Goal: Task Accomplishment & Management: Manage account settings

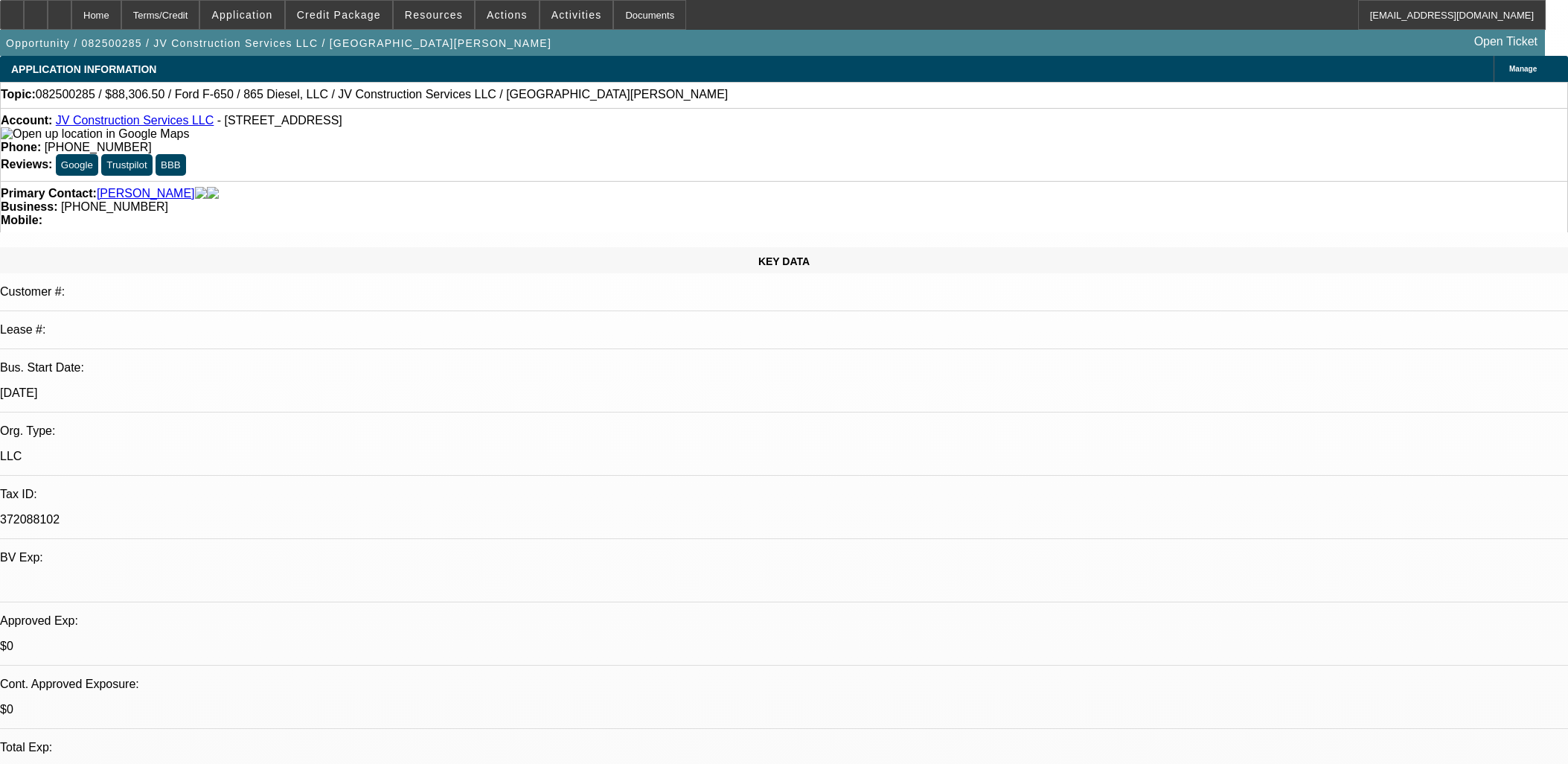
select select "0.15"
select select "2"
select select "0.1"
select select "4"
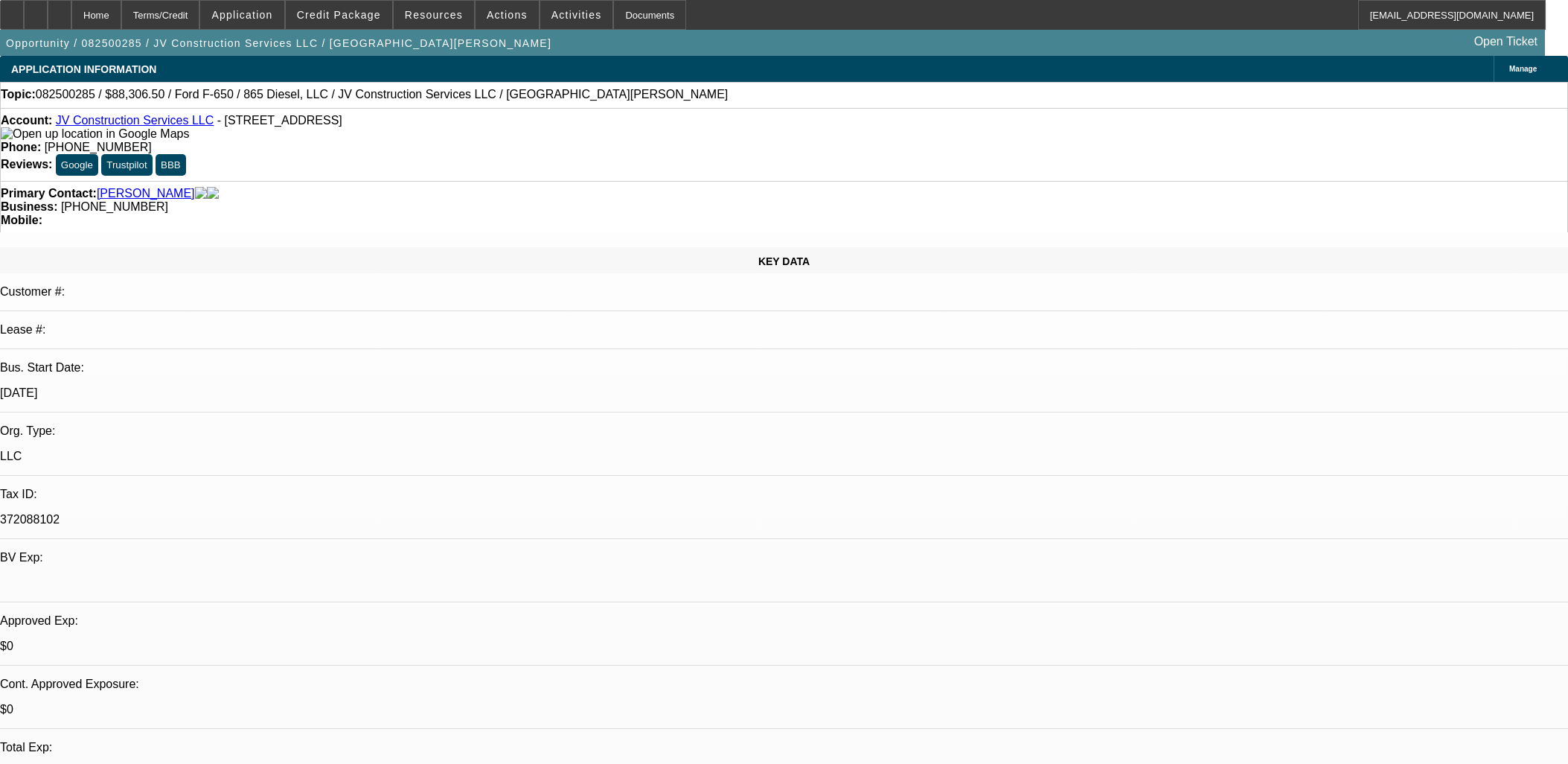
select select "0.1"
select select "2"
select select "0.1"
select select "4"
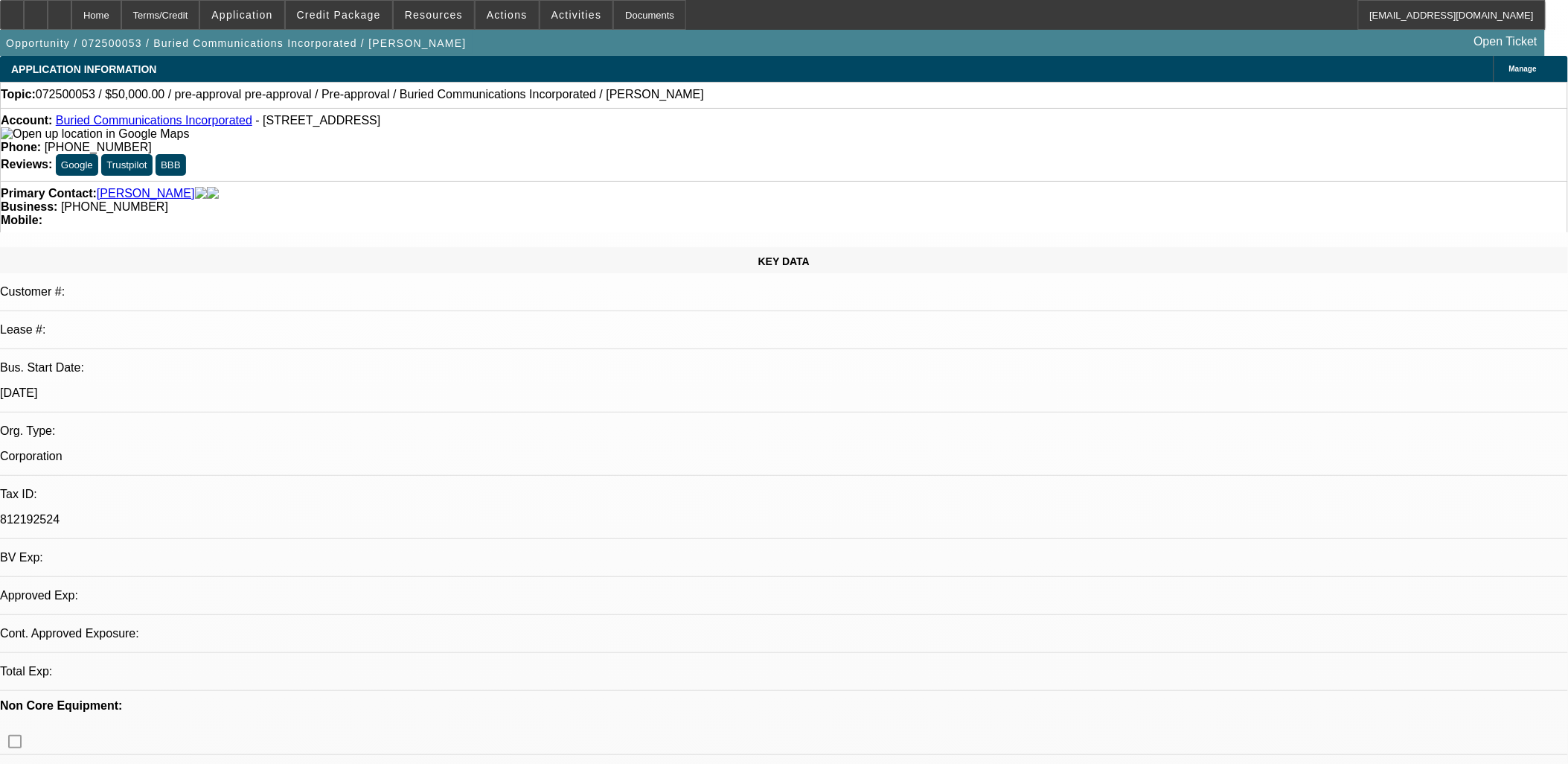
select select "0"
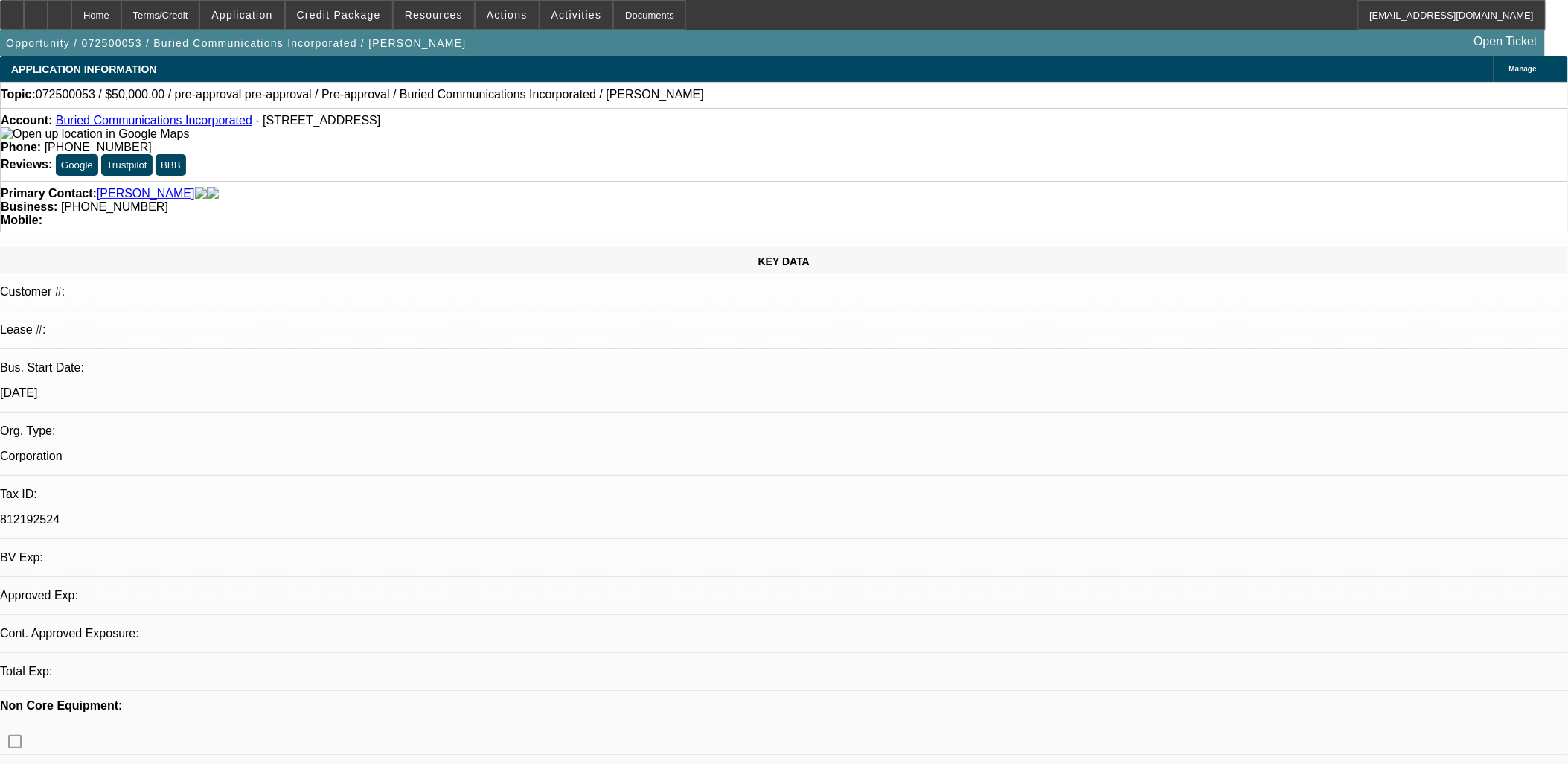
select select "0"
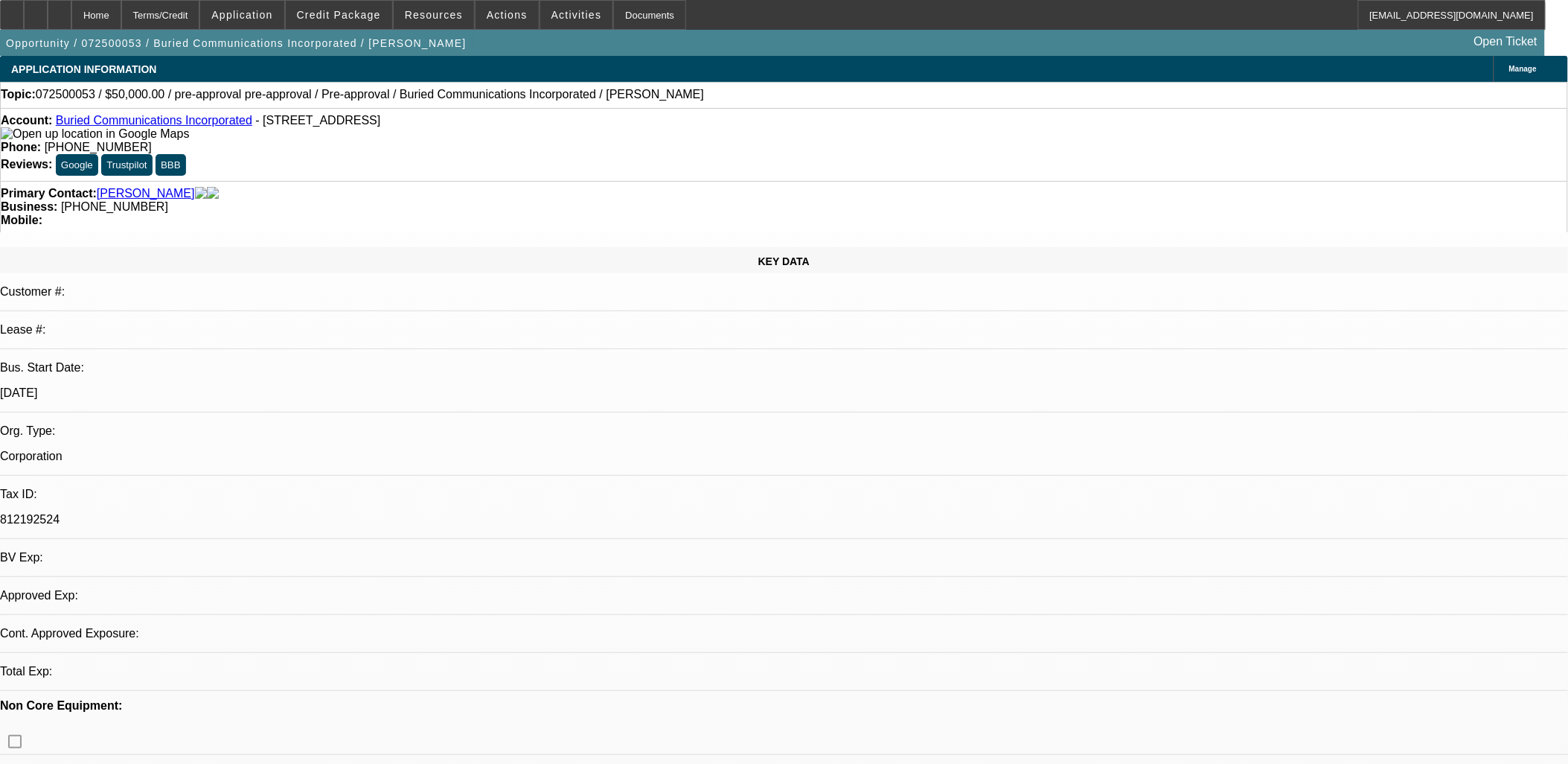
select select "0"
select select "1"
select select "3"
select select "6"
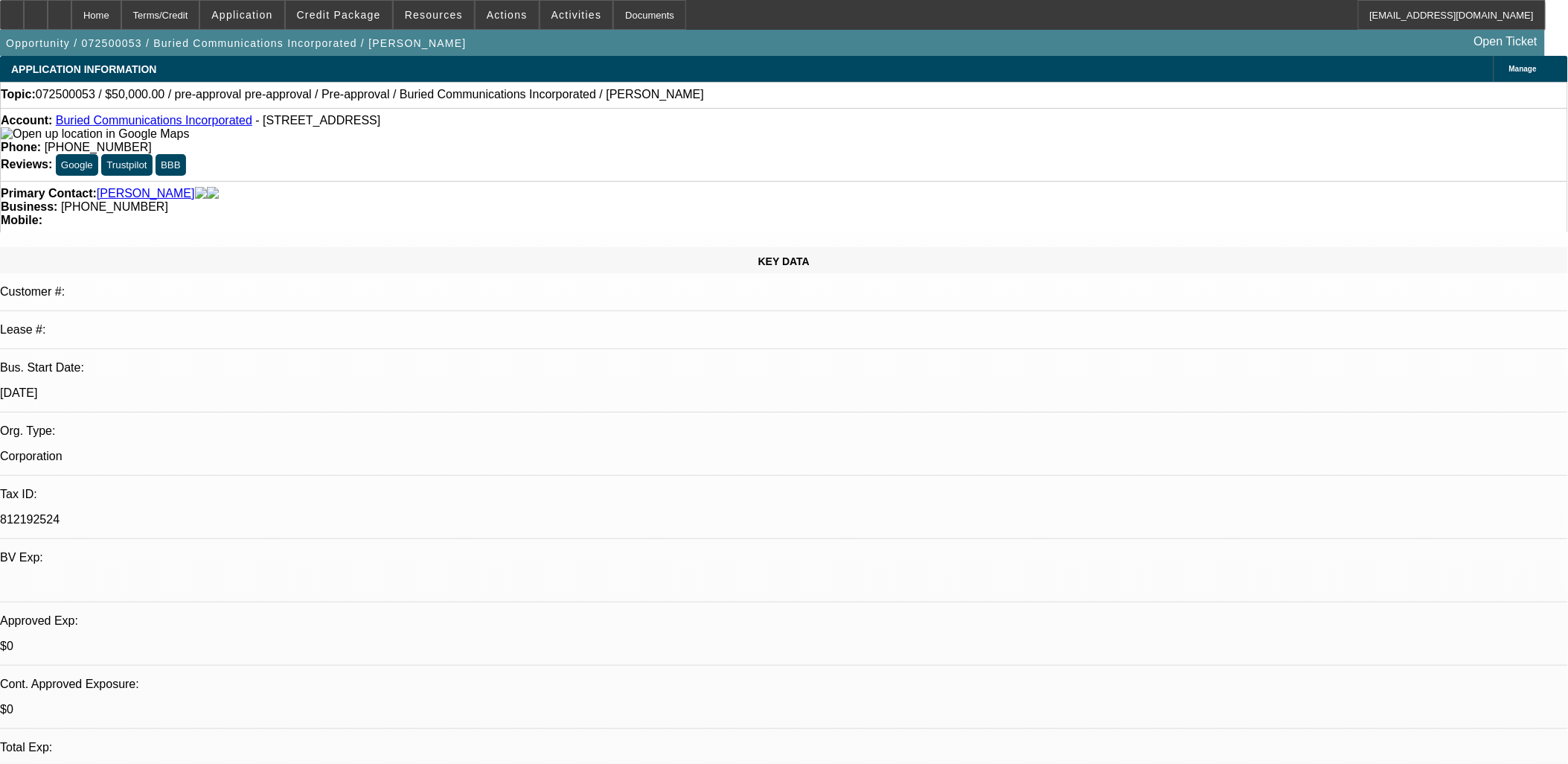
select select "1"
select select "3"
select select "6"
select select "1"
select select "3"
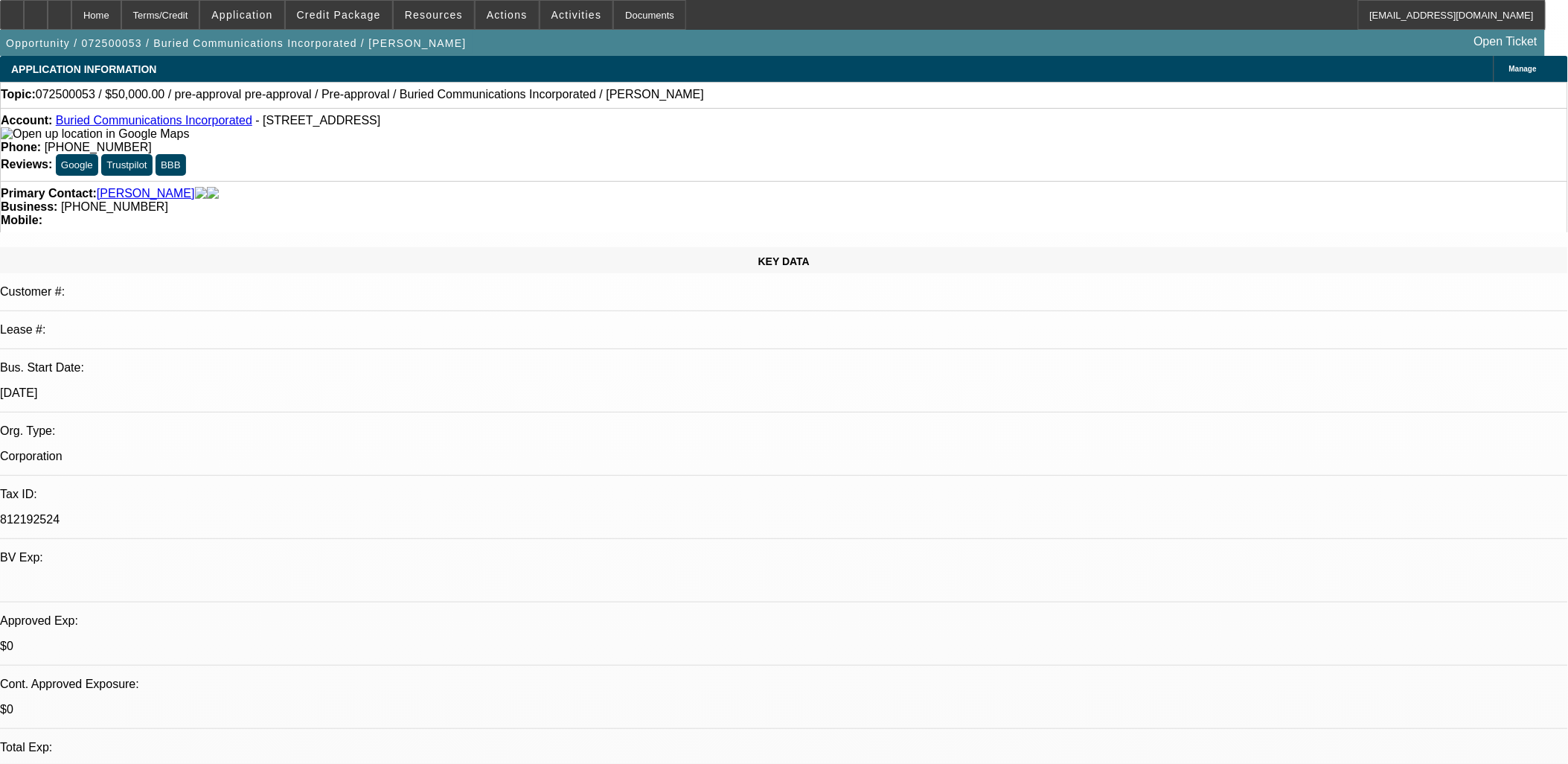
select select "6"
select select "1"
select select "3"
select select "6"
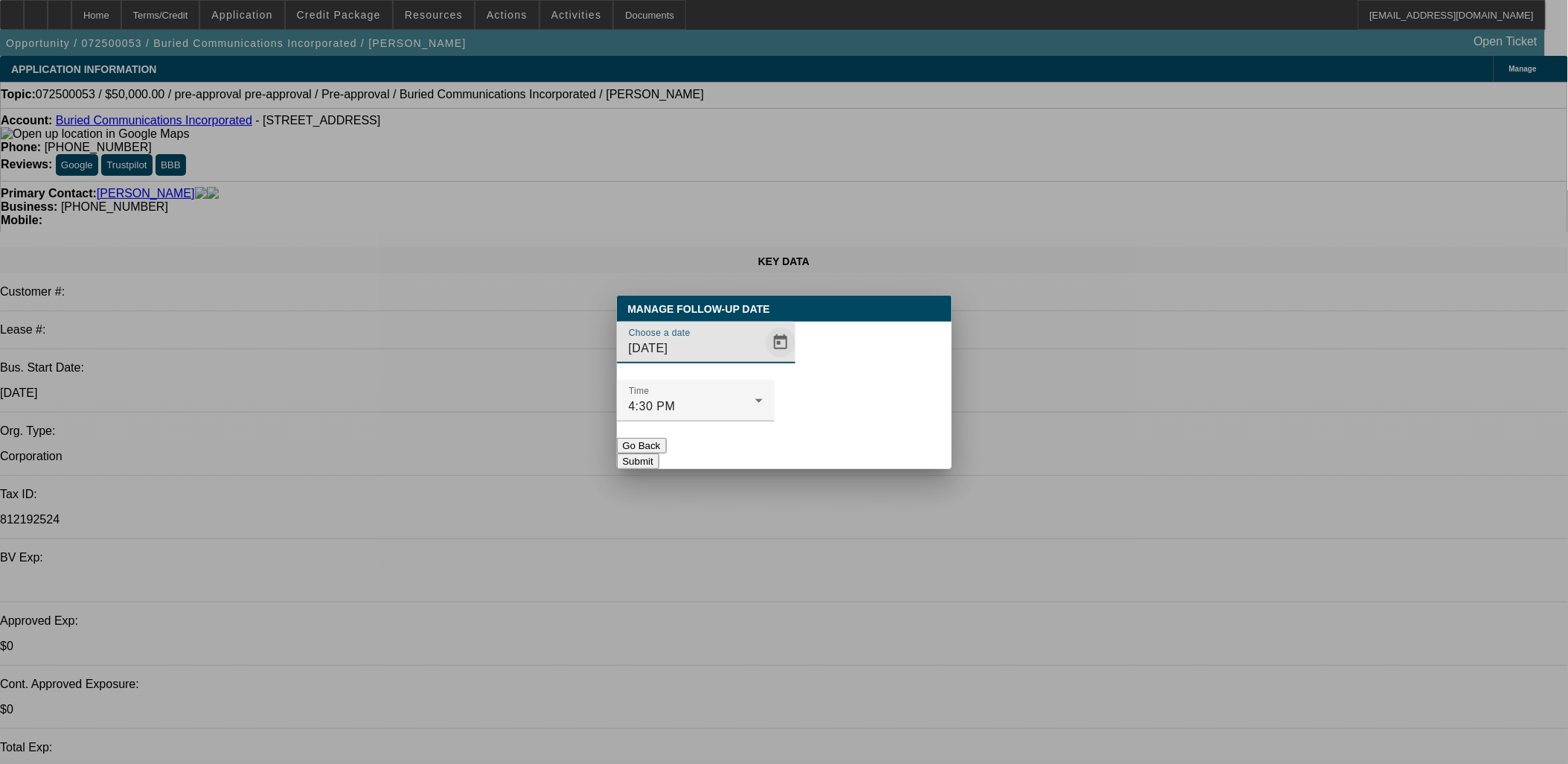
click at [763, 360] on span "Open calendar" at bounding box center [780, 342] width 36 height 36
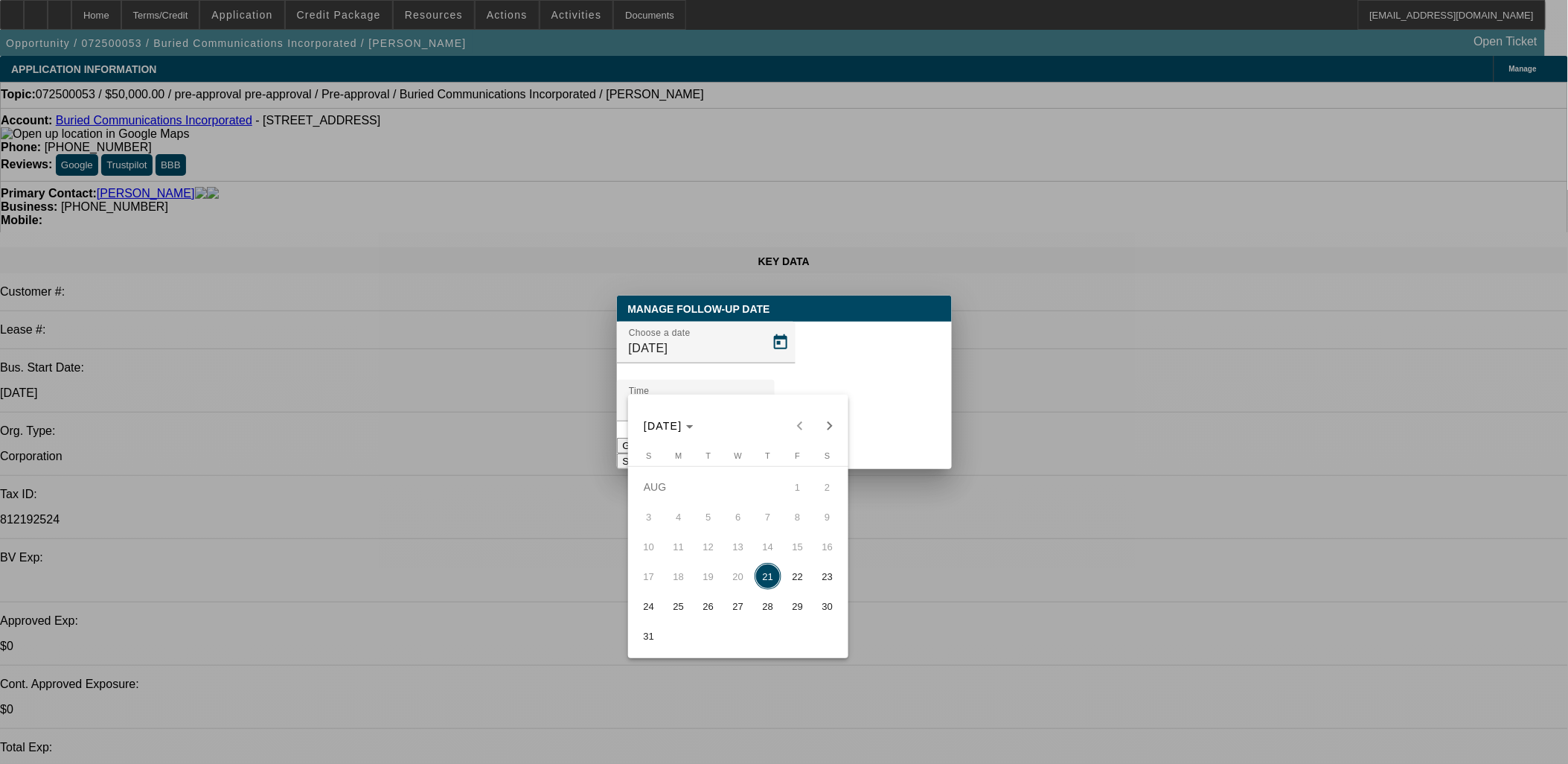
click at [791, 615] on span "29" at bounding box center [798, 606] width 27 height 27
type input "8/29/2025"
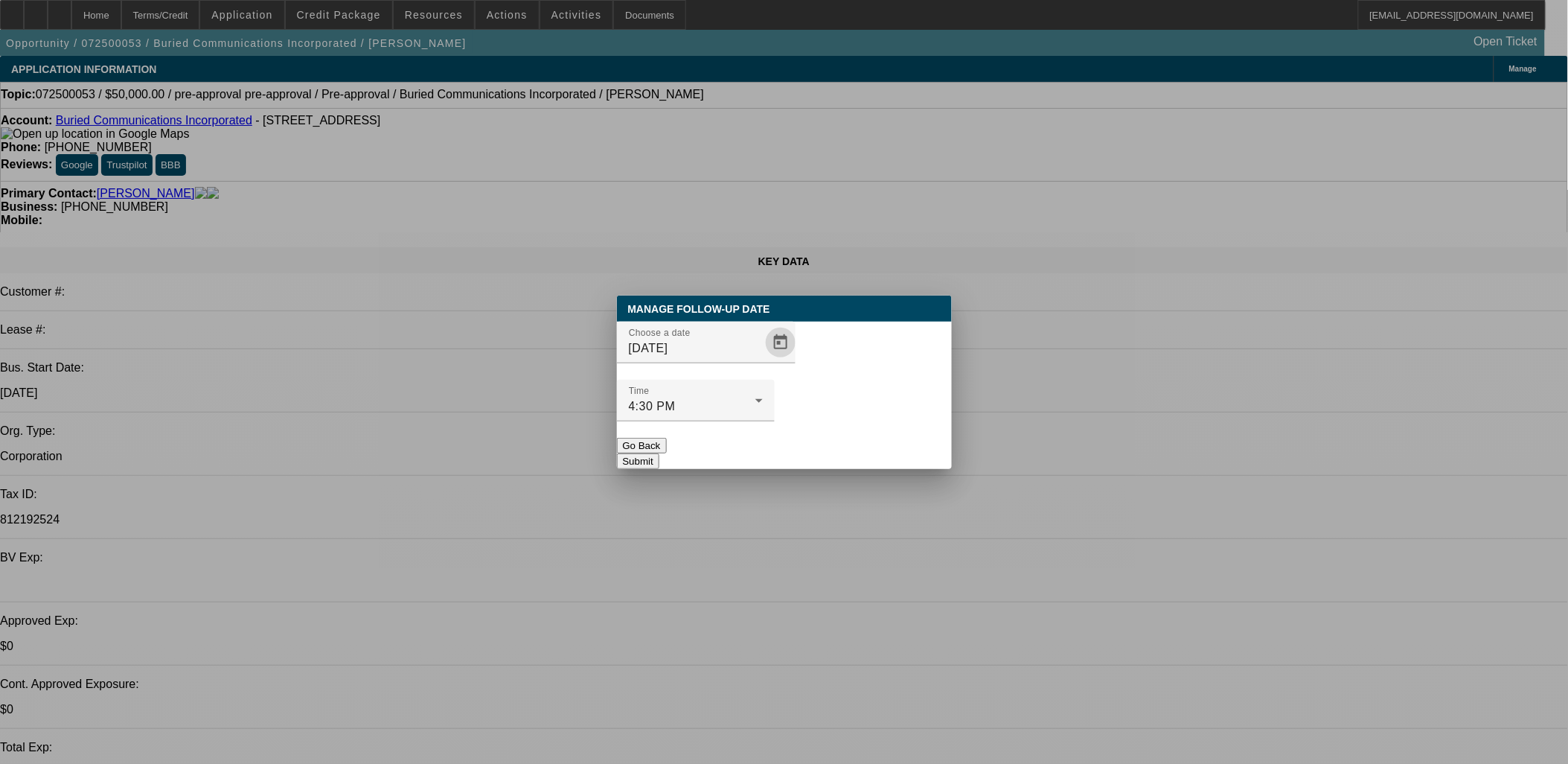
click at [659, 453] on button "Submit" at bounding box center [638, 461] width 42 height 16
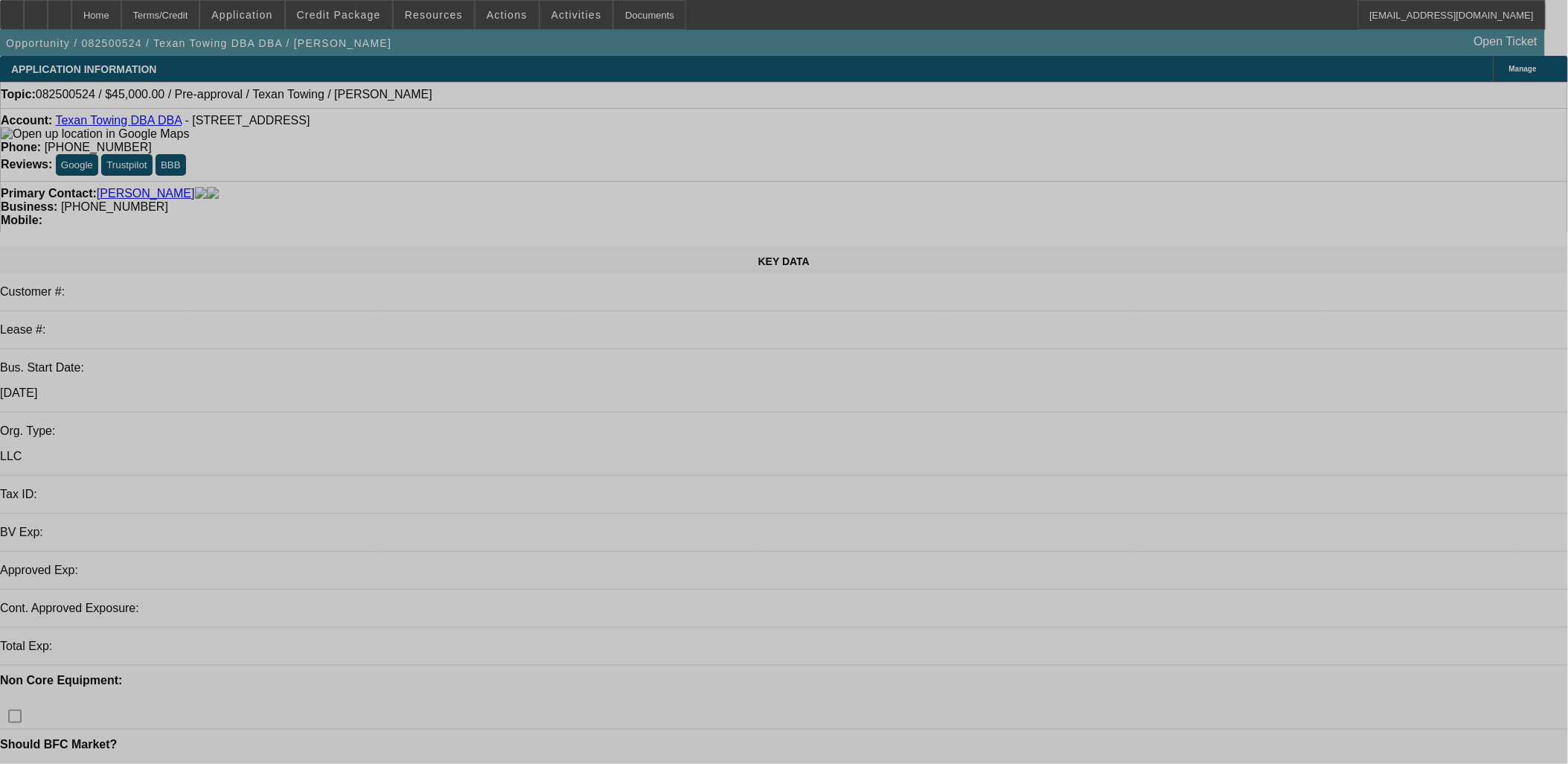
select select "0"
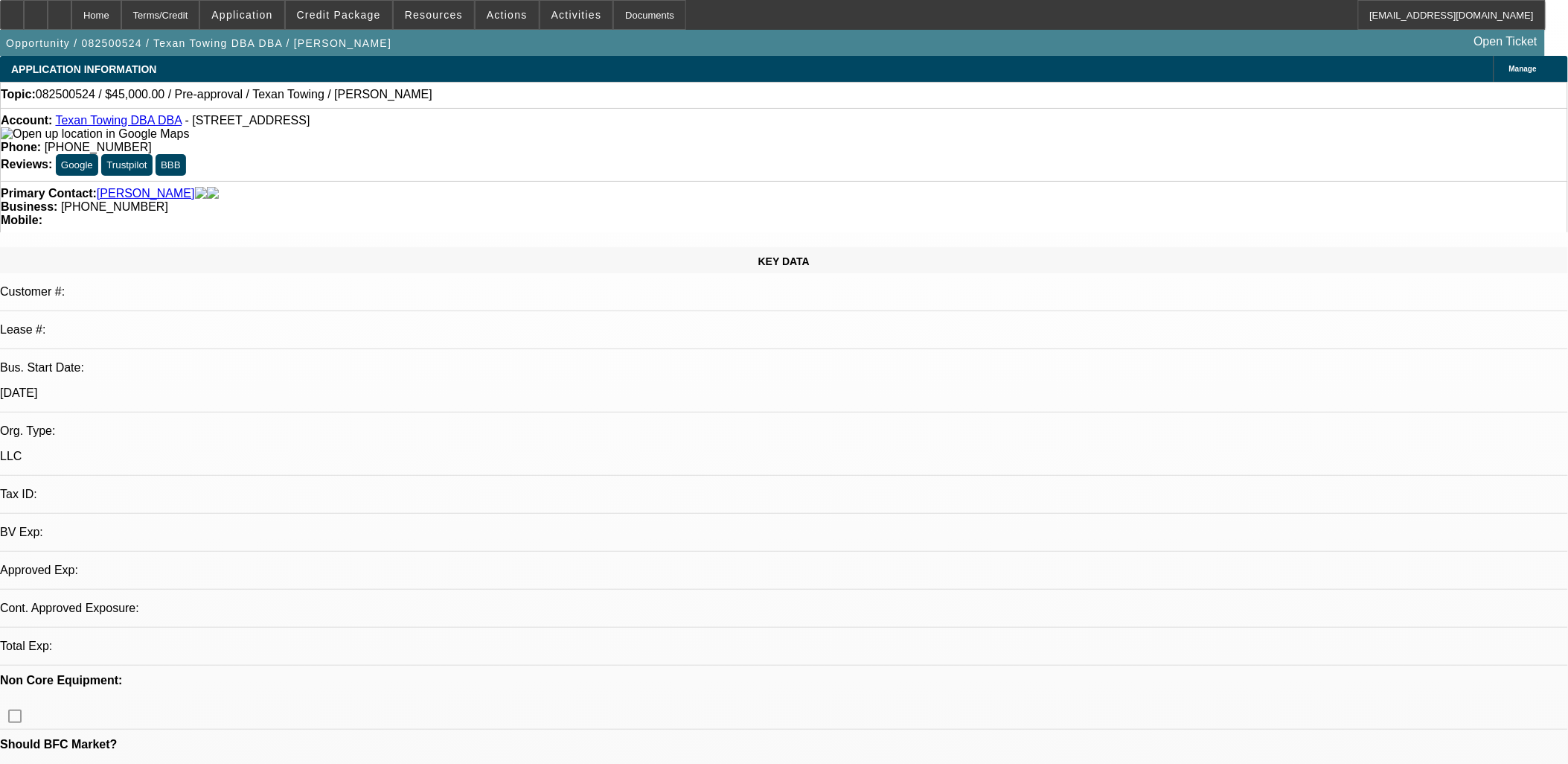
select select "2"
select select "0.1"
select select "1"
select select "2"
select select "4"
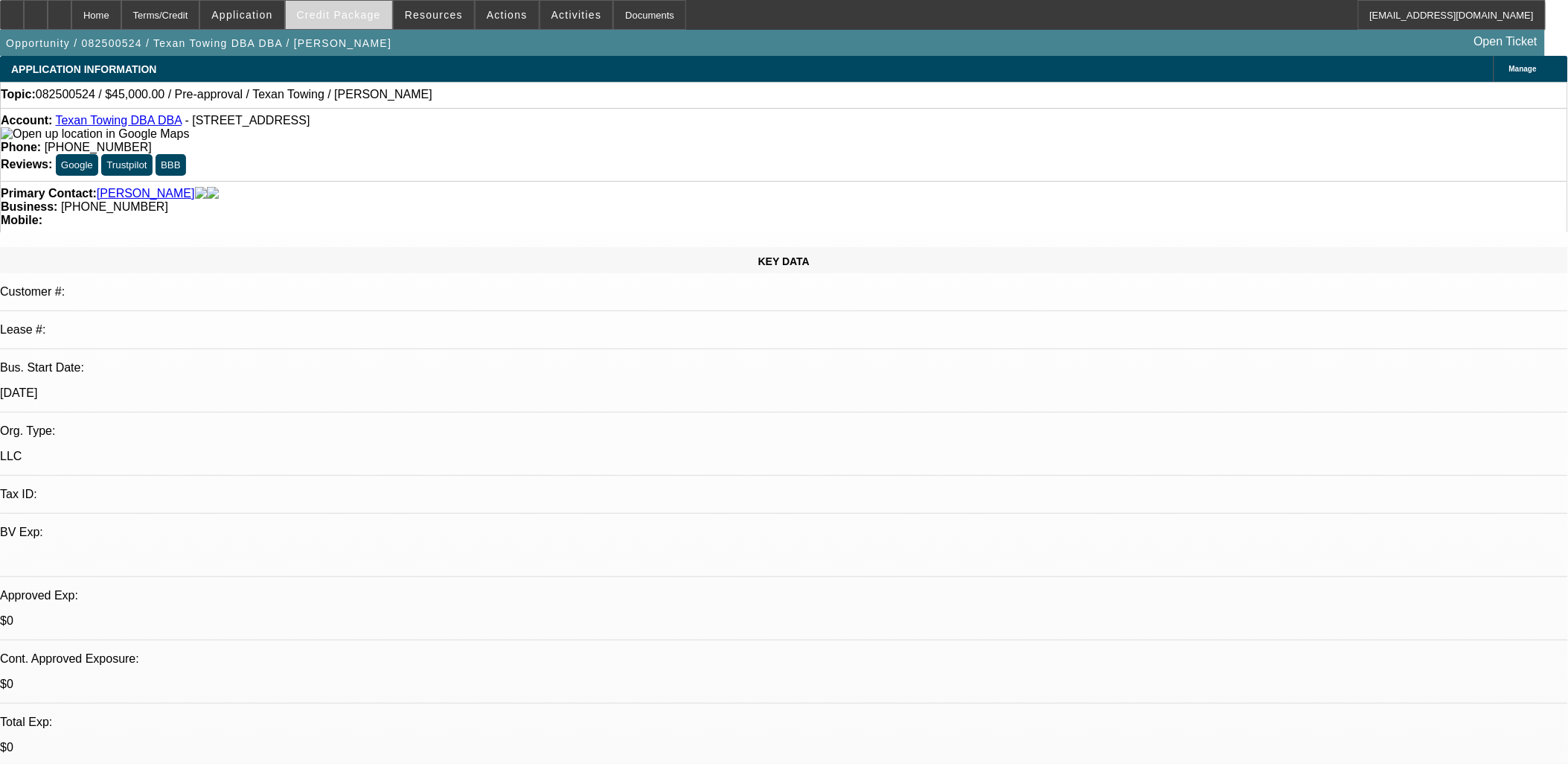
click at [326, 6] on span at bounding box center [339, 14] width 106 height 36
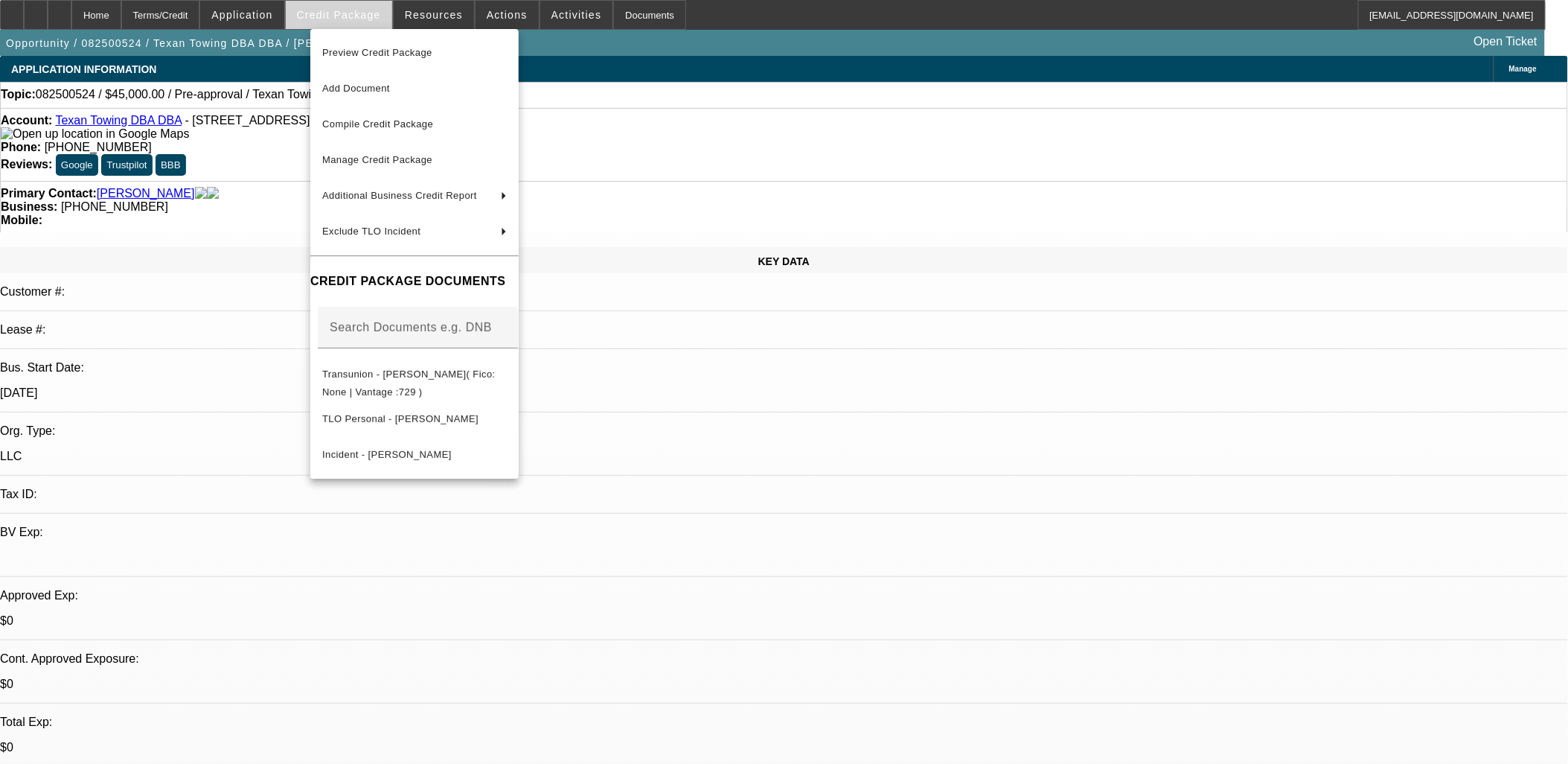
click at [326, 6] on div at bounding box center [784, 382] width 1568 height 764
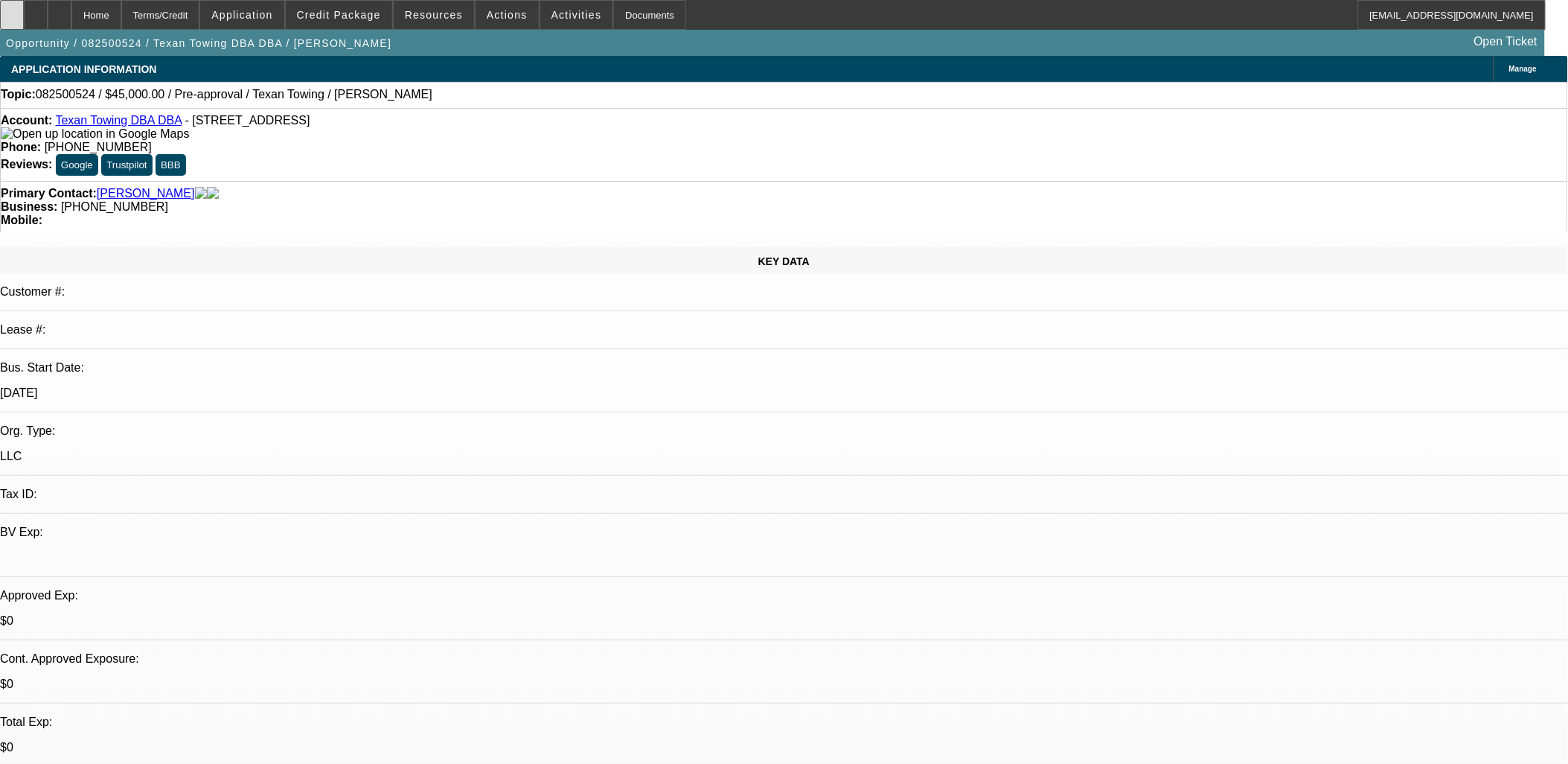
click at [24, 13] on div at bounding box center [12, 15] width 24 height 30
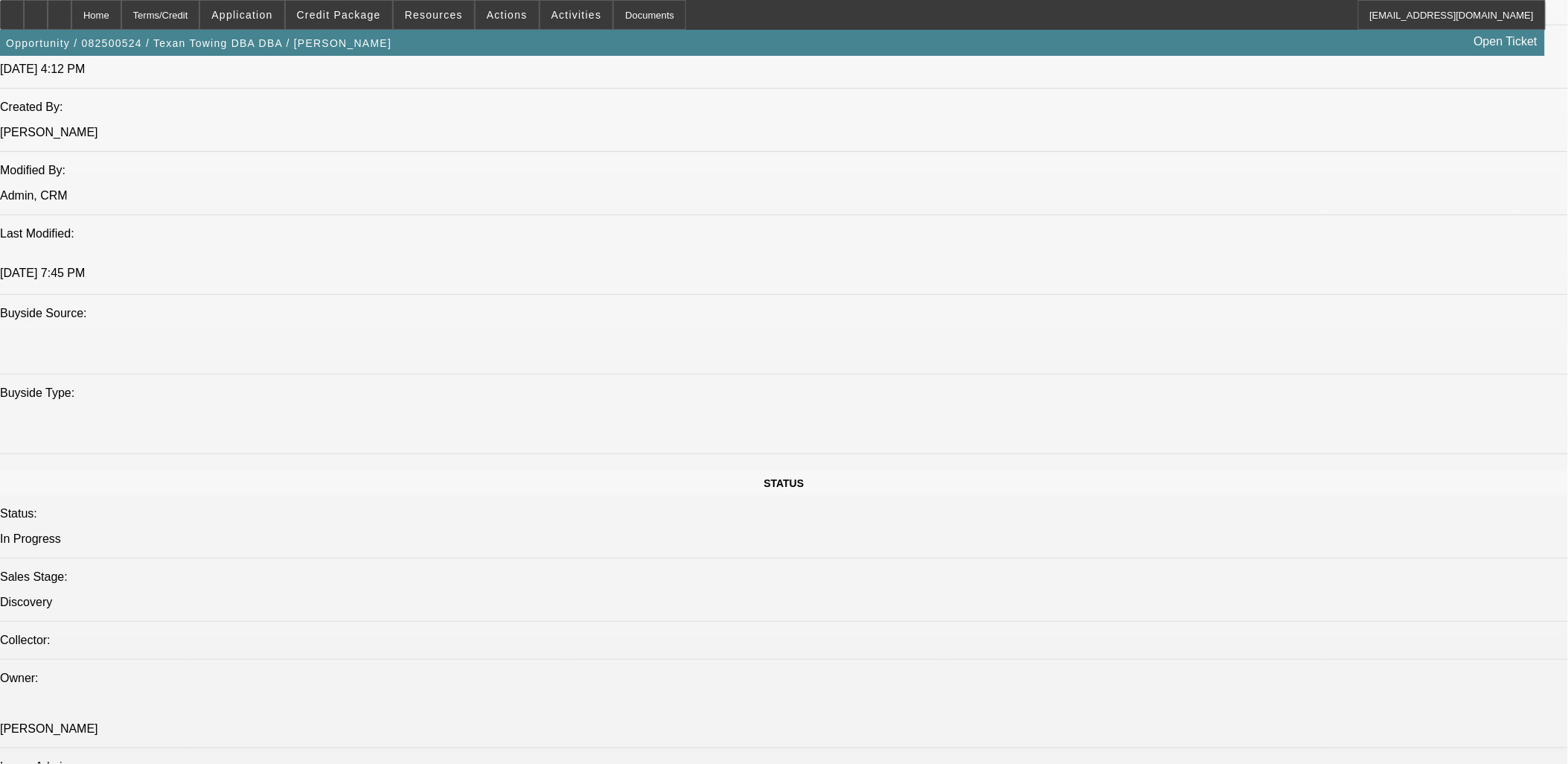
scroll to position [1489, 0]
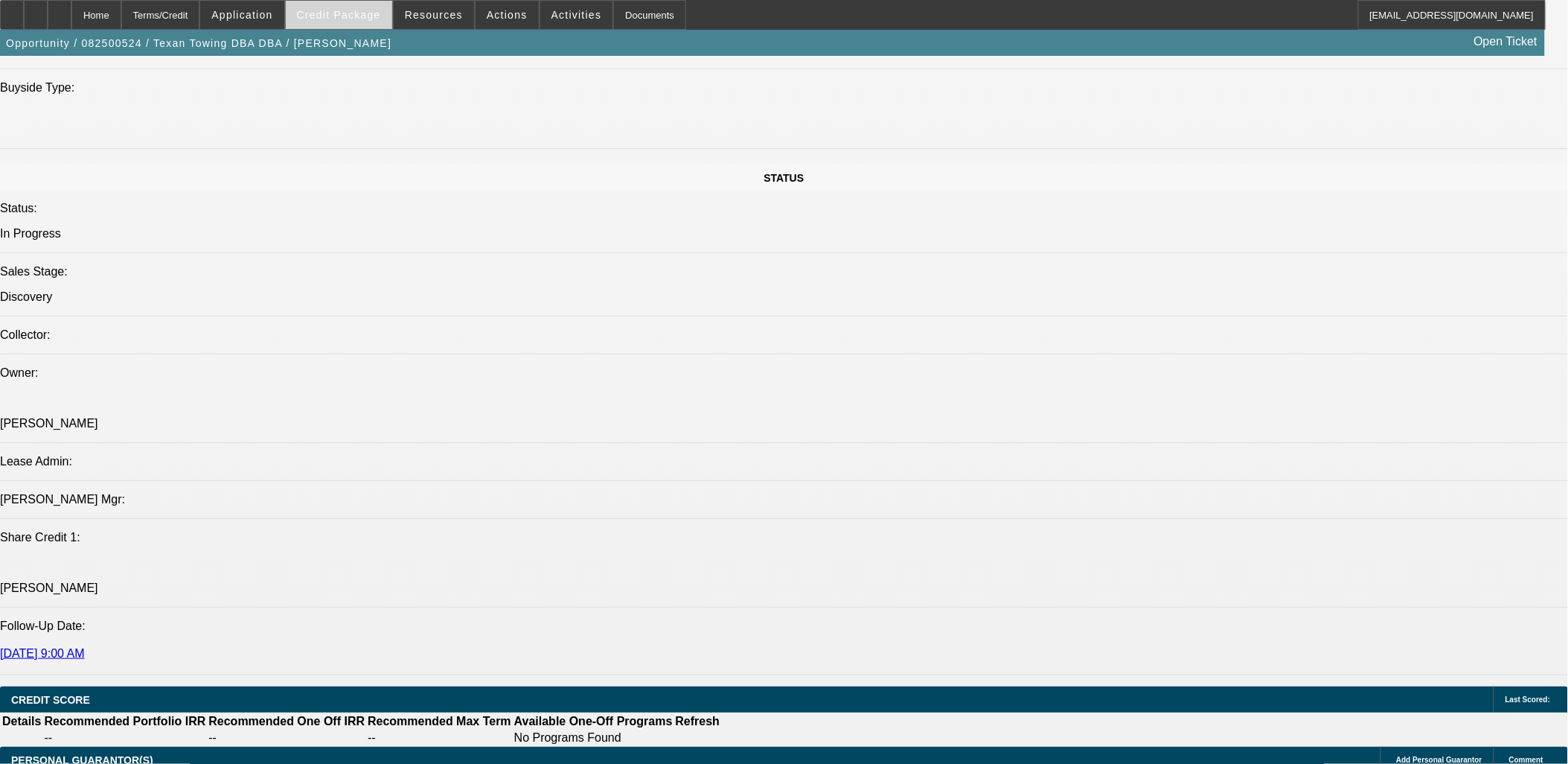
click at [362, 13] on span "Credit Package" at bounding box center [339, 14] width 84 height 12
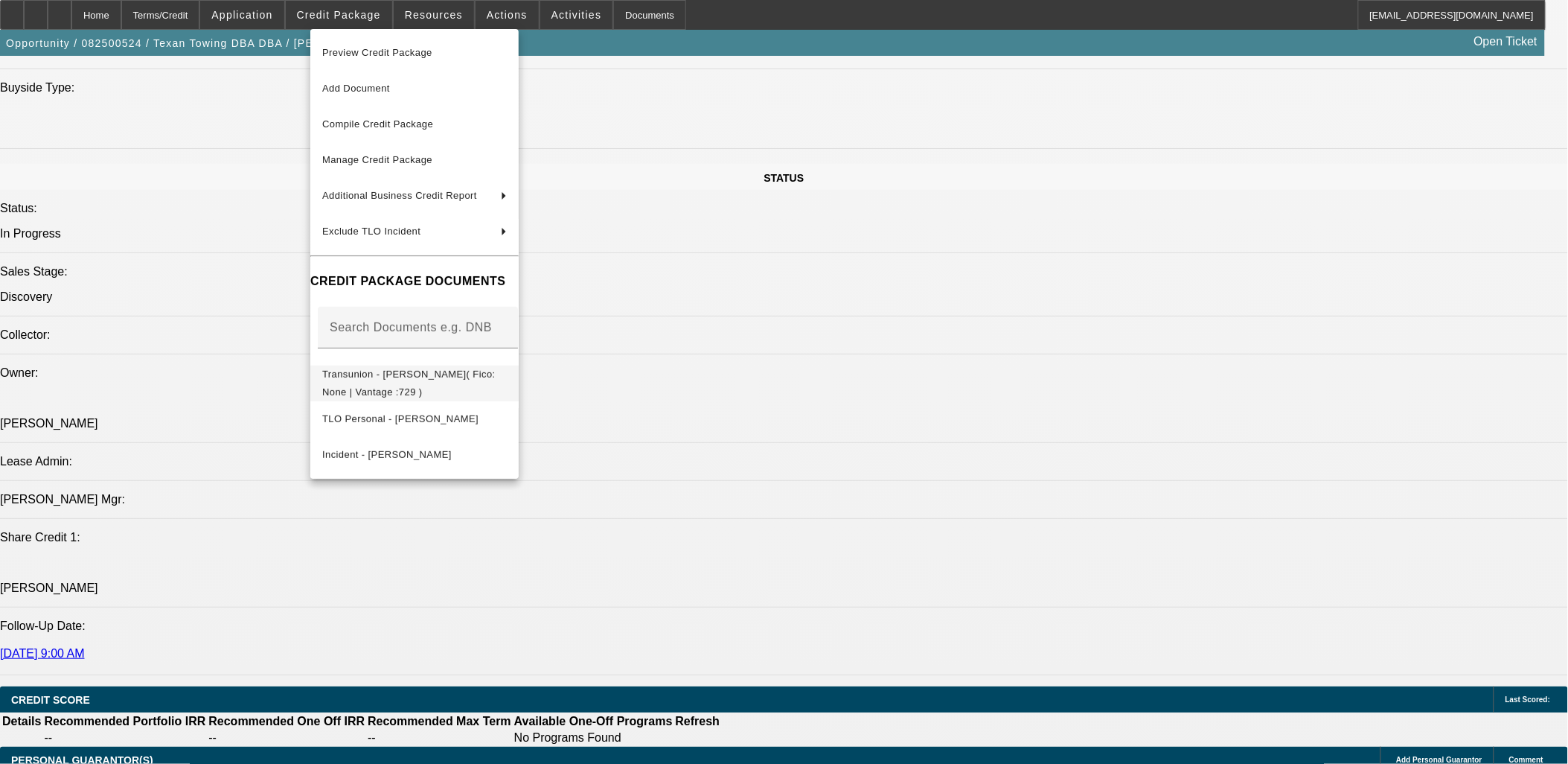
click at [507, 378] on span "Transunion - Hamada, Yaser( Fico: None | Vantage :729 )" at bounding box center [414, 382] width 185 height 36
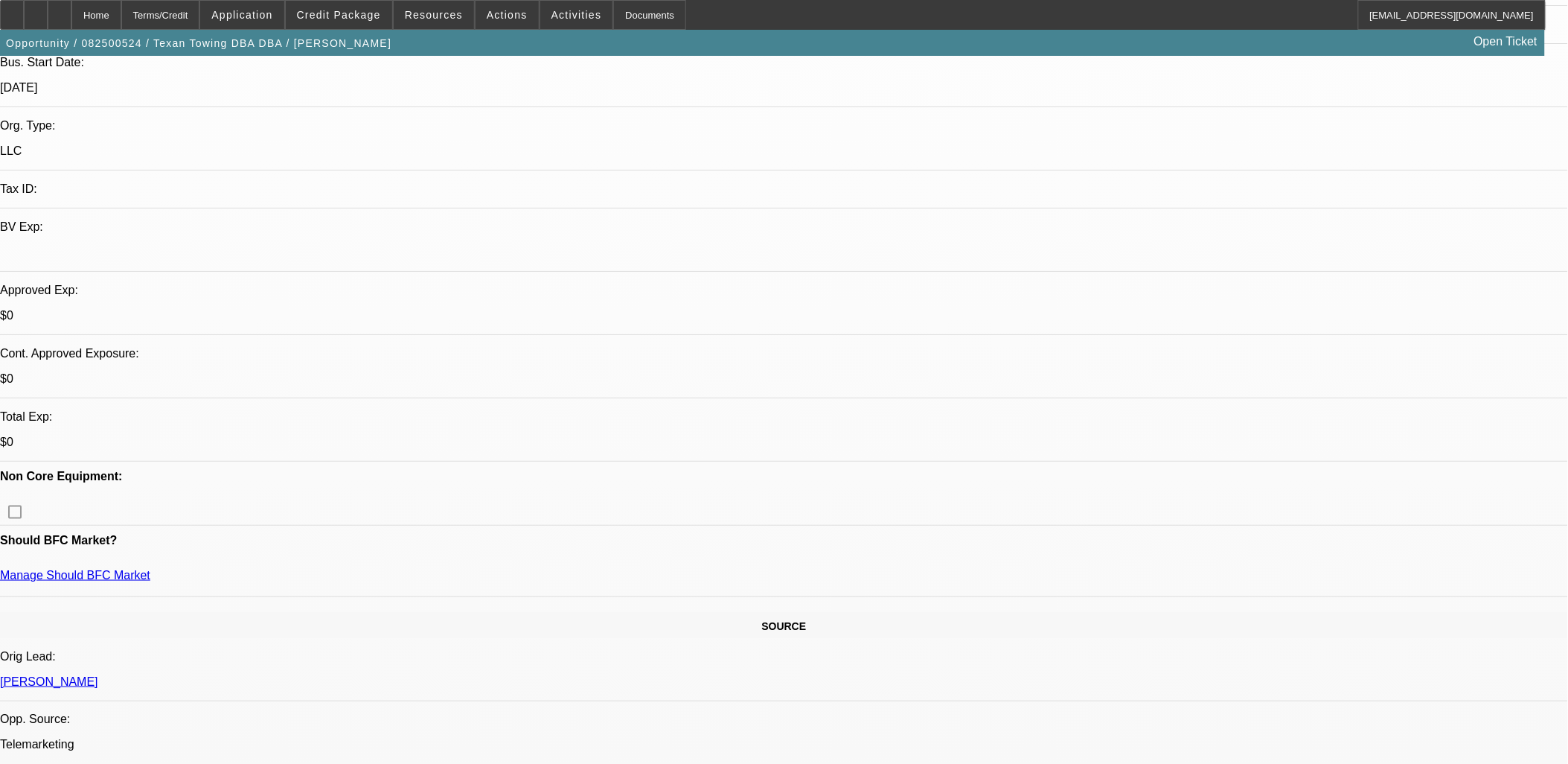
scroll to position [413, 0]
